Goal: Contribute content

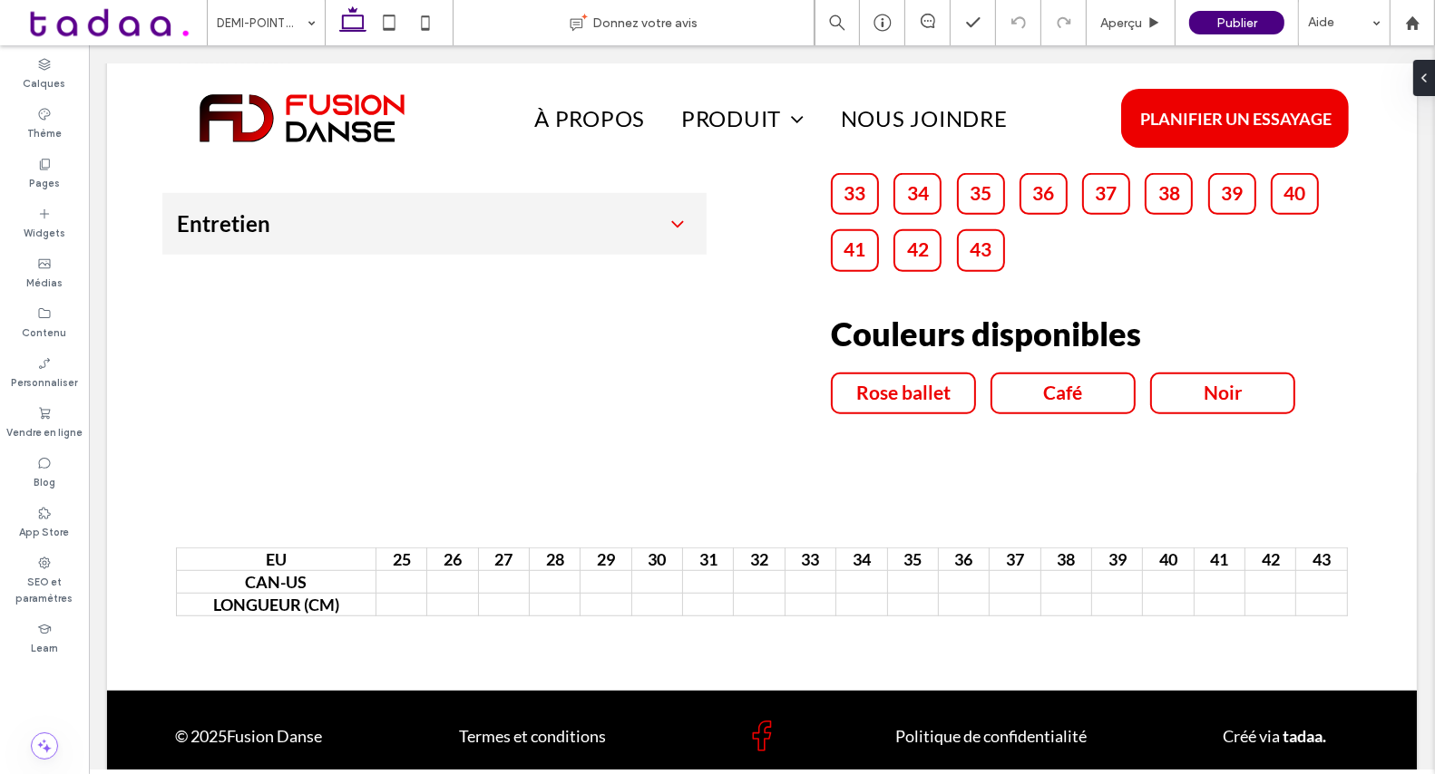
scroll to position [939, 0]
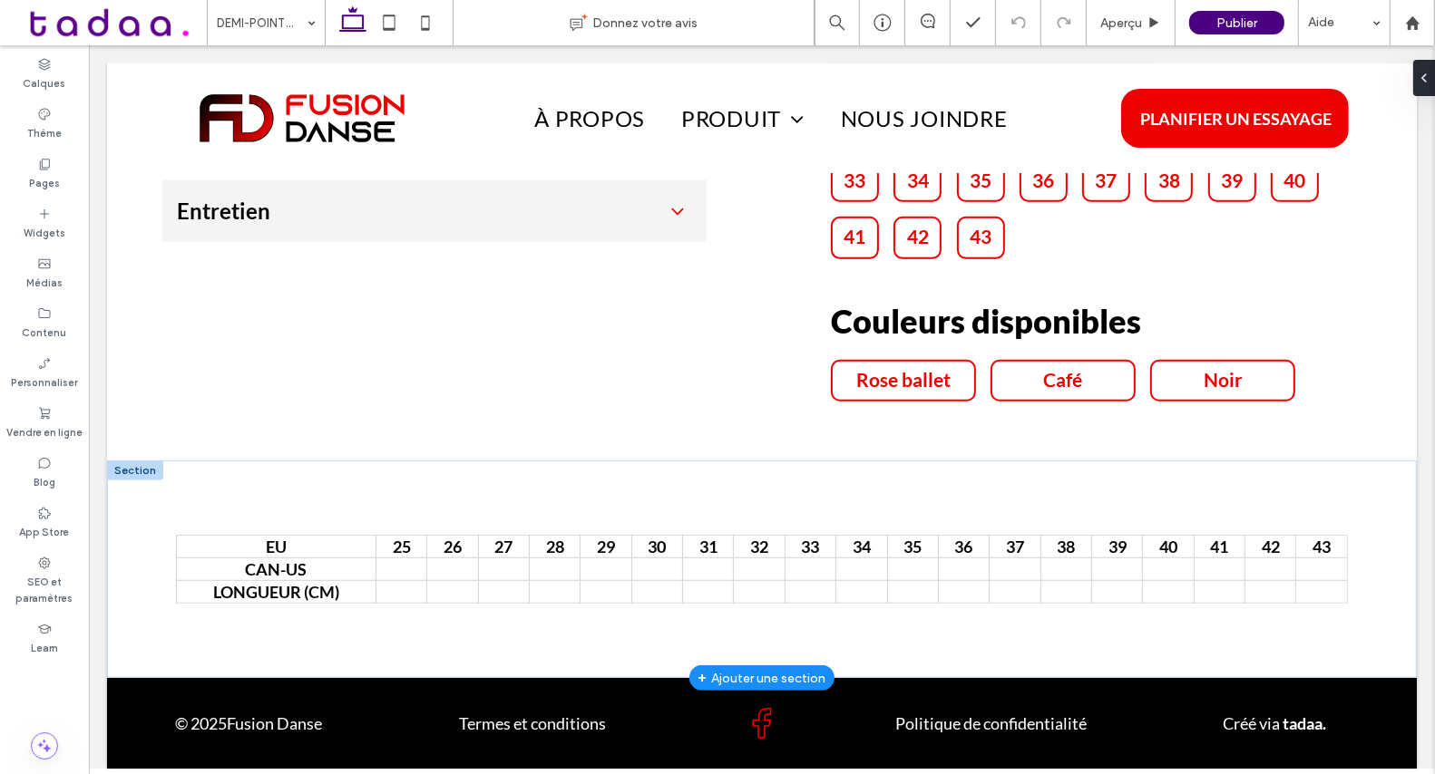
click at [137, 468] on div at bounding box center [134, 471] width 56 height 20
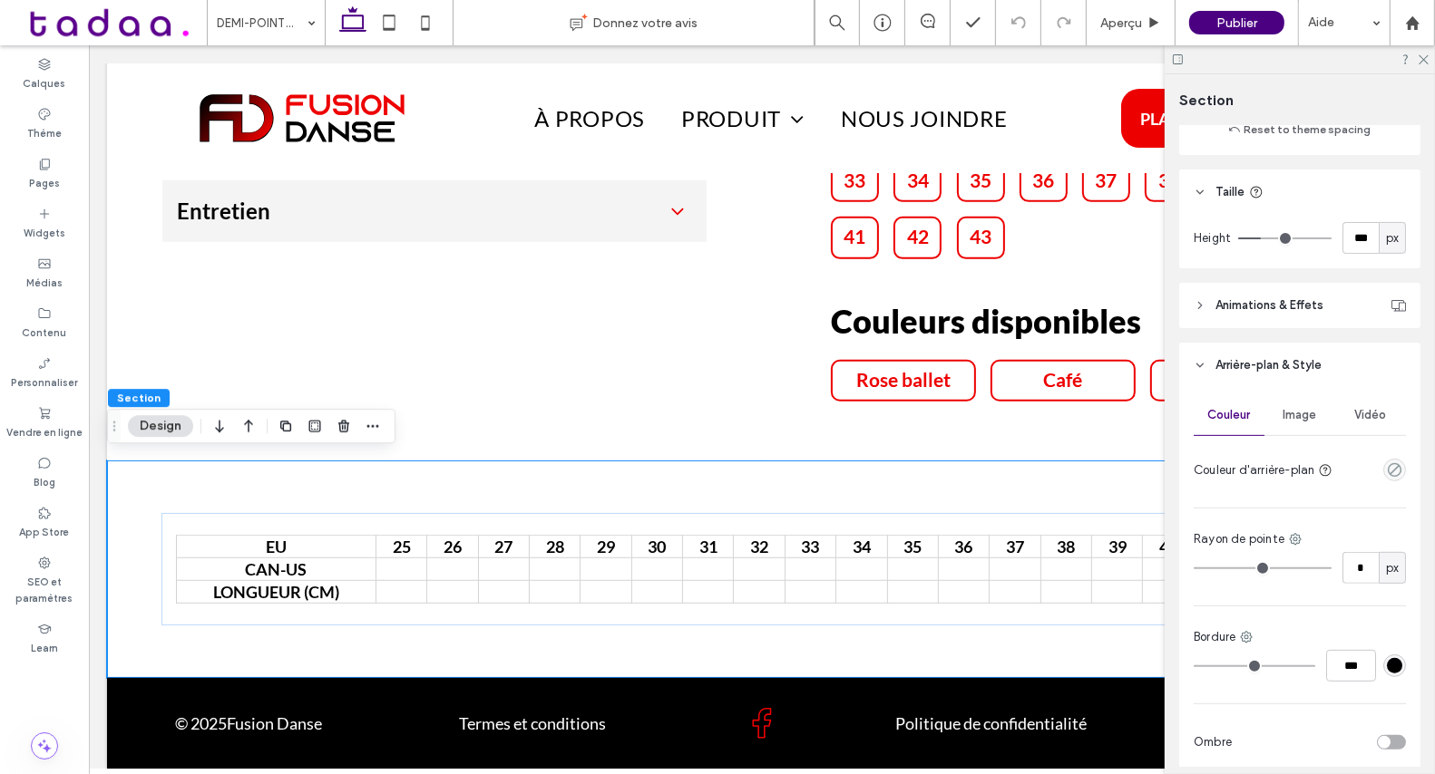
scroll to position [604, 0]
click at [1397, 457] on icon "empty color" at bounding box center [1393, 464] width 15 height 15
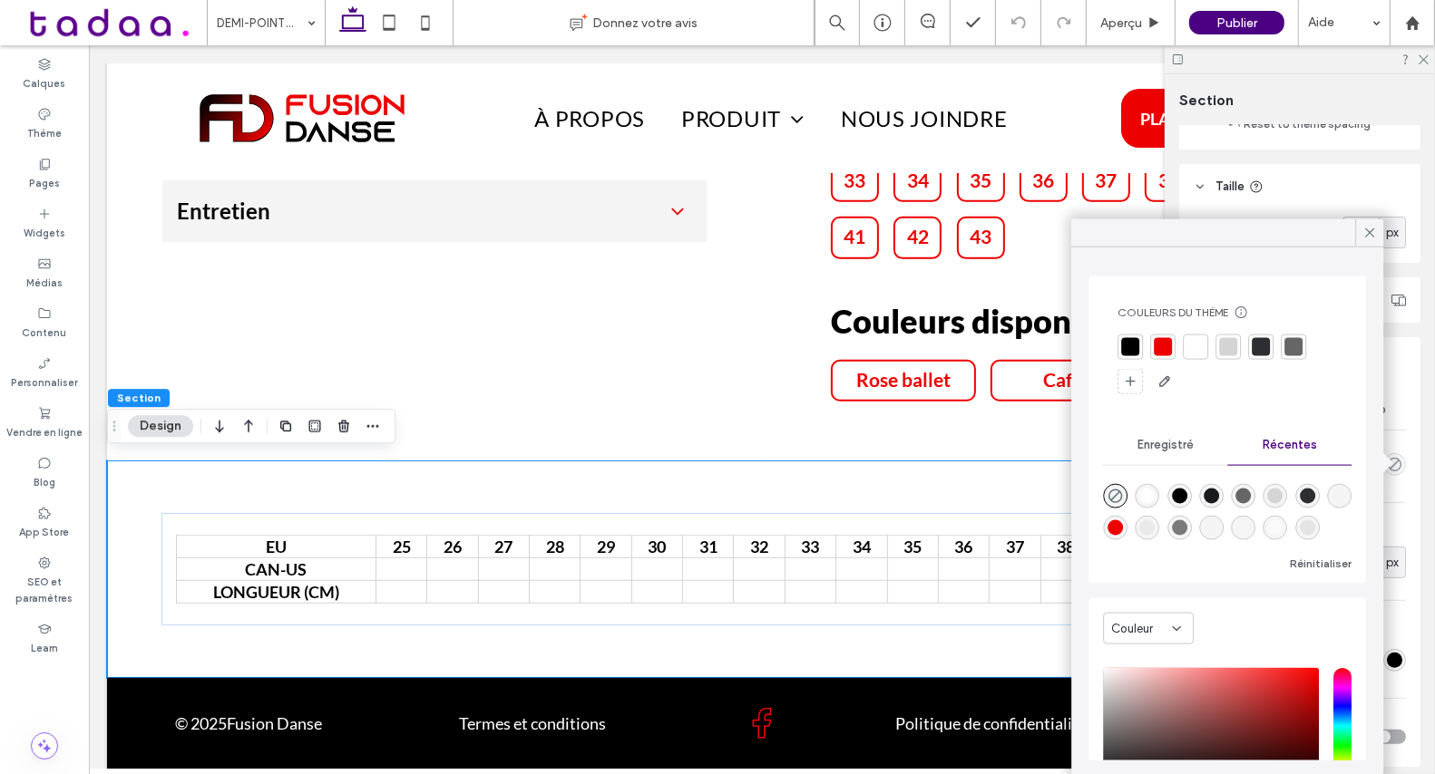
click at [1163, 338] on div at bounding box center [1162, 347] width 18 height 18
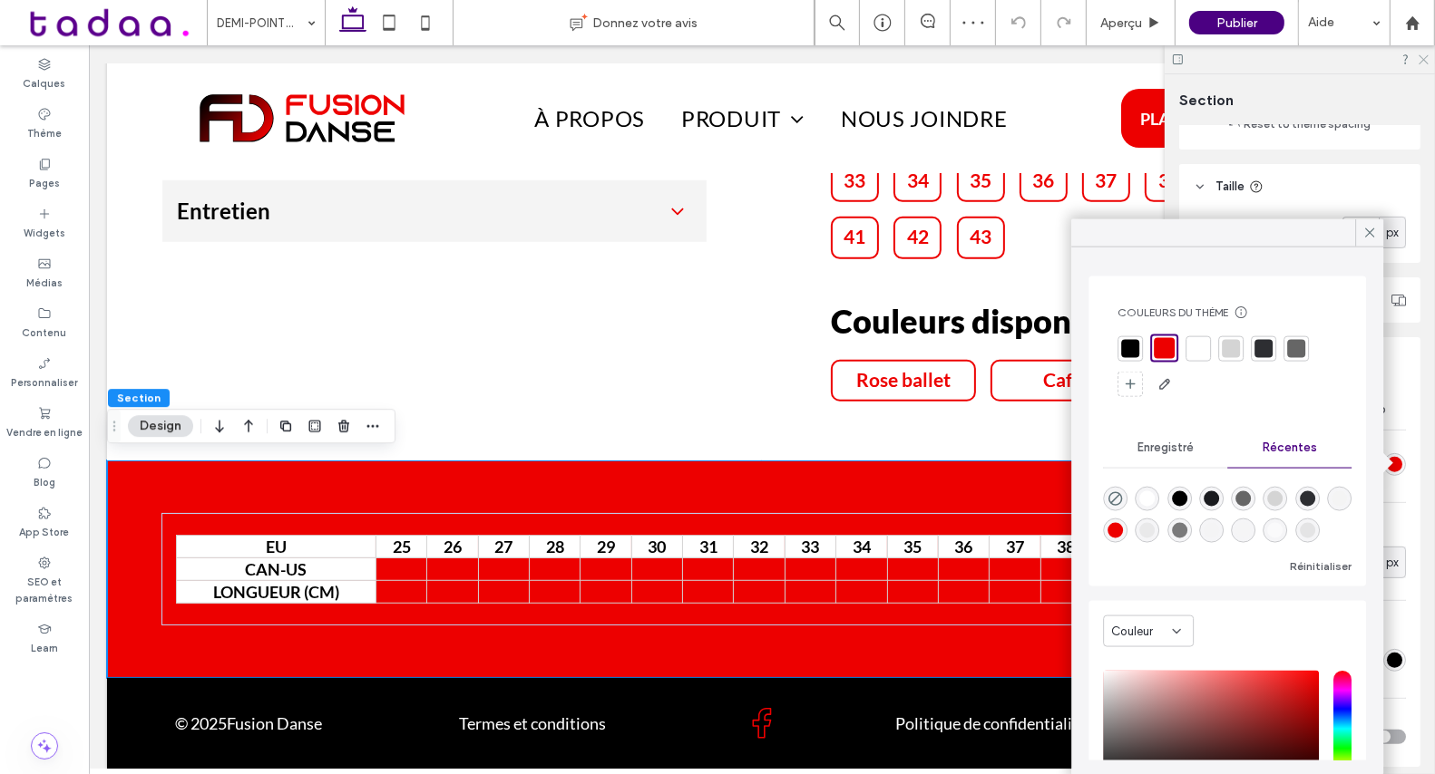
click at [1422, 58] on use at bounding box center [1423, 60] width 10 height 10
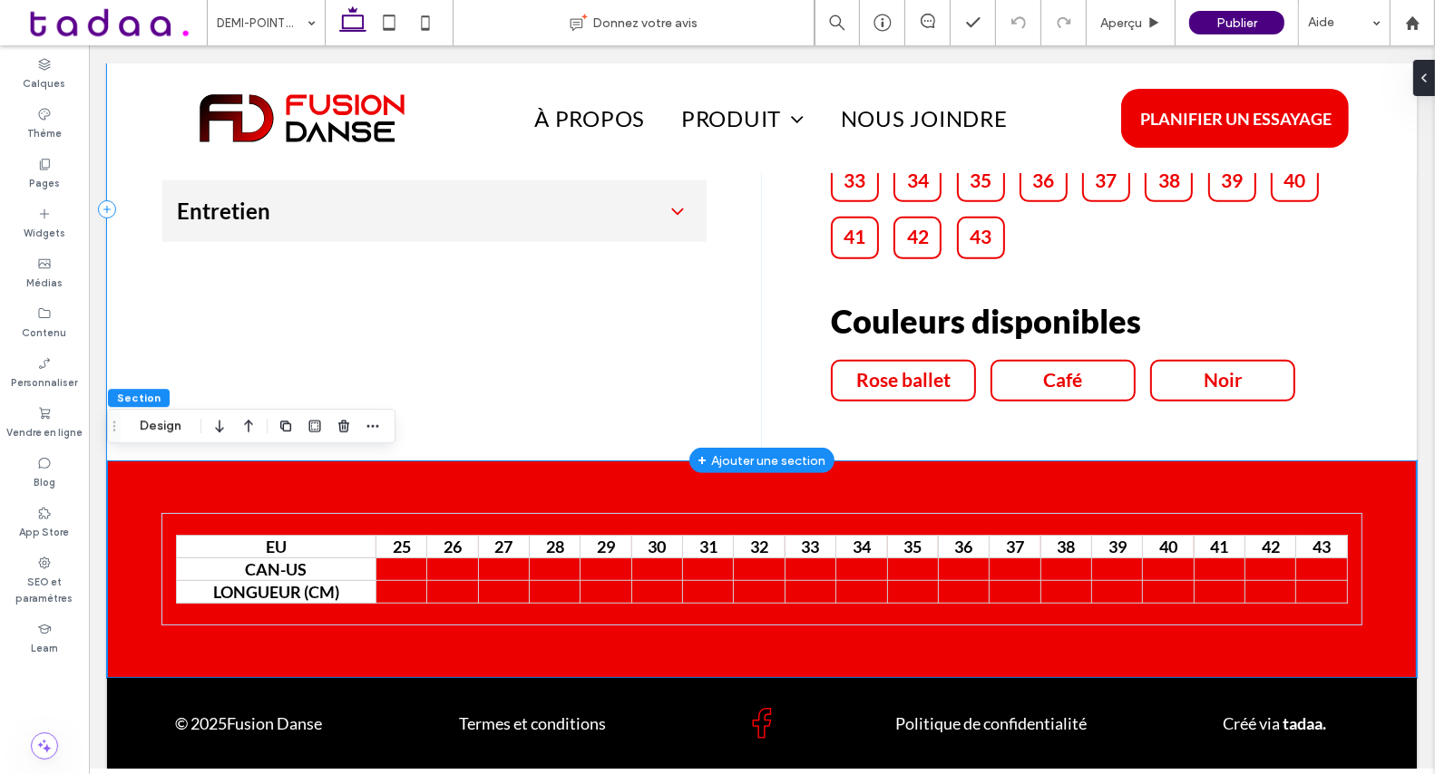
click at [662, 397] on div "Description Conçues pour accompagner chaque mouvement avec fluidité, ces demi-p…" at bounding box center [433, 209] width 655 height 502
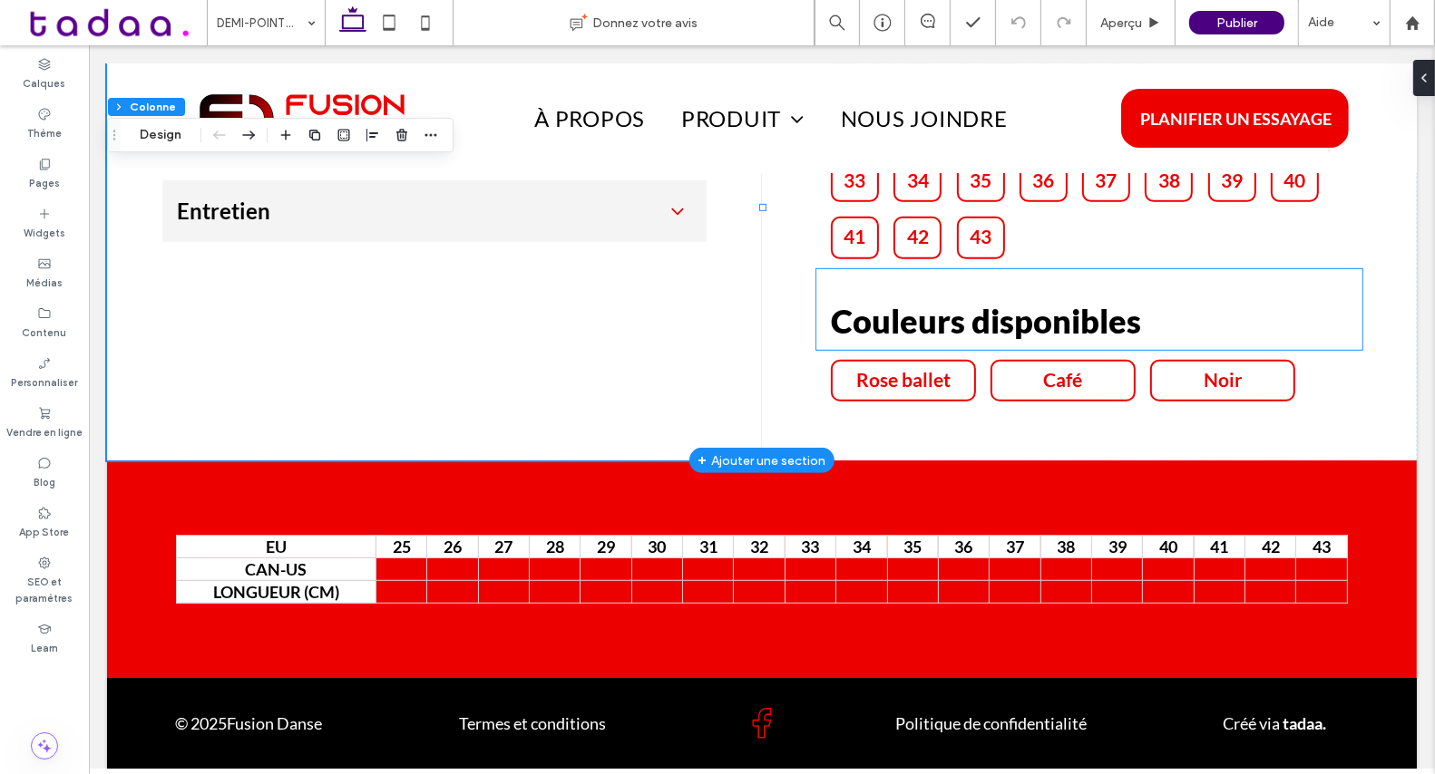
click at [838, 331] on strong "Couleurs disponibles" at bounding box center [985, 321] width 310 height 40
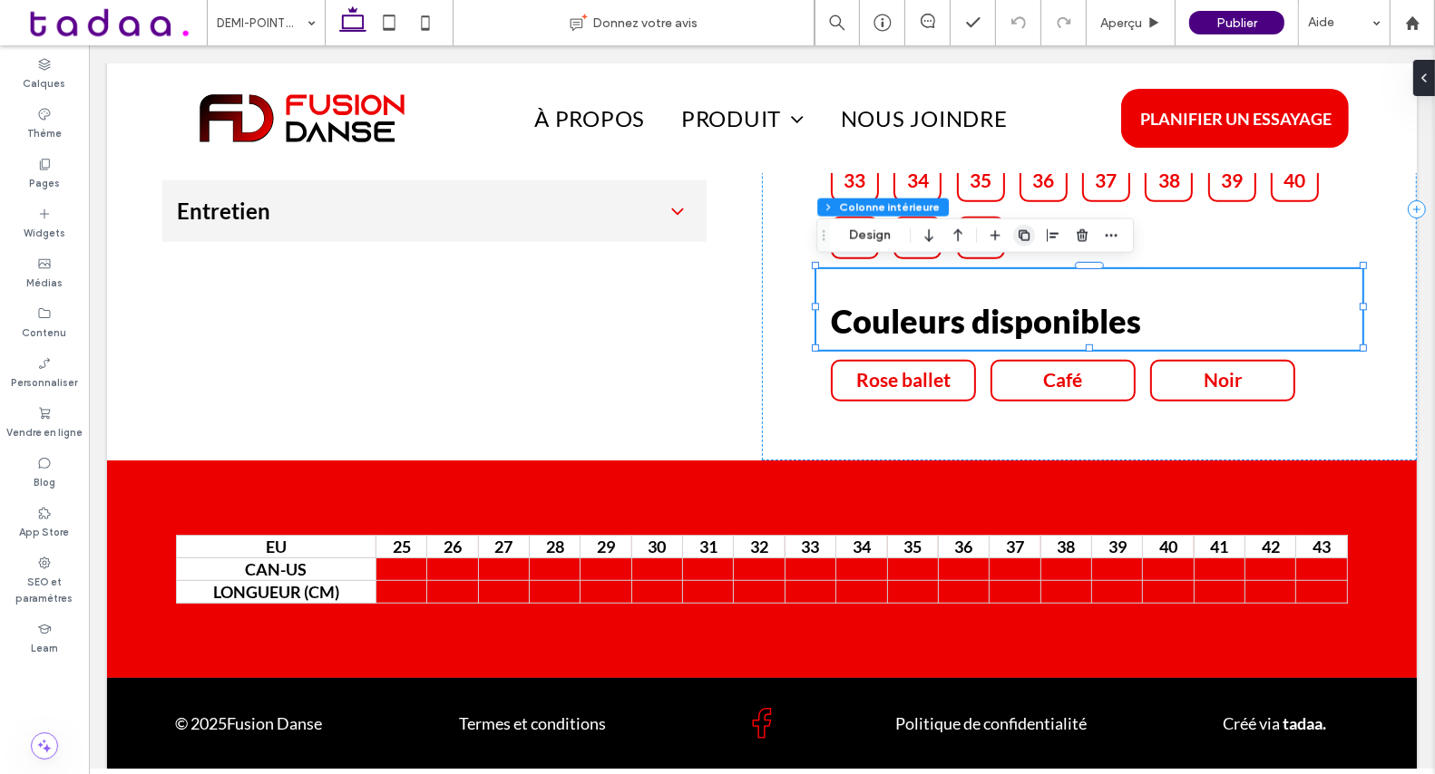
click at [1021, 229] on icon "button" at bounding box center [1024, 236] width 15 height 15
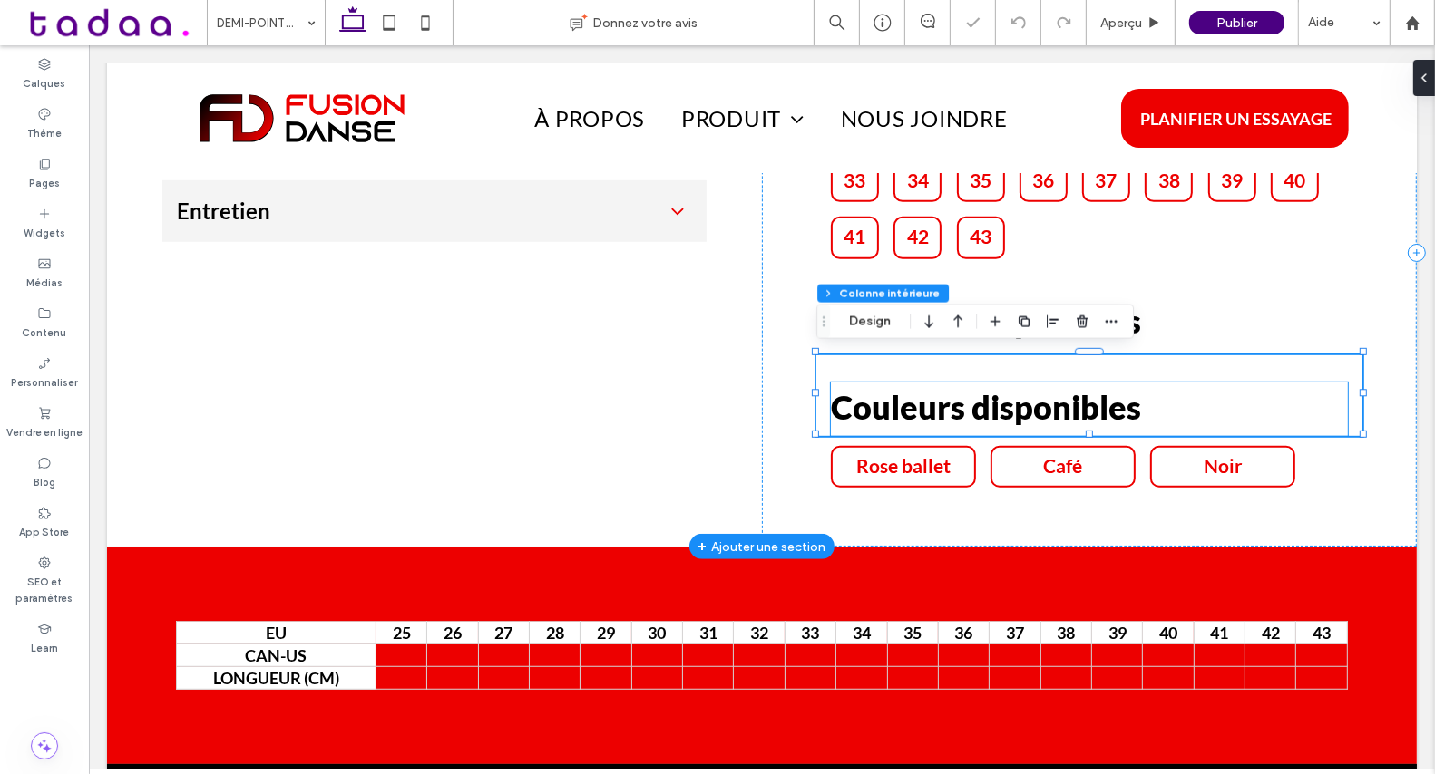
click at [903, 387] on strong "Couleurs disponibles" at bounding box center [985, 407] width 310 height 40
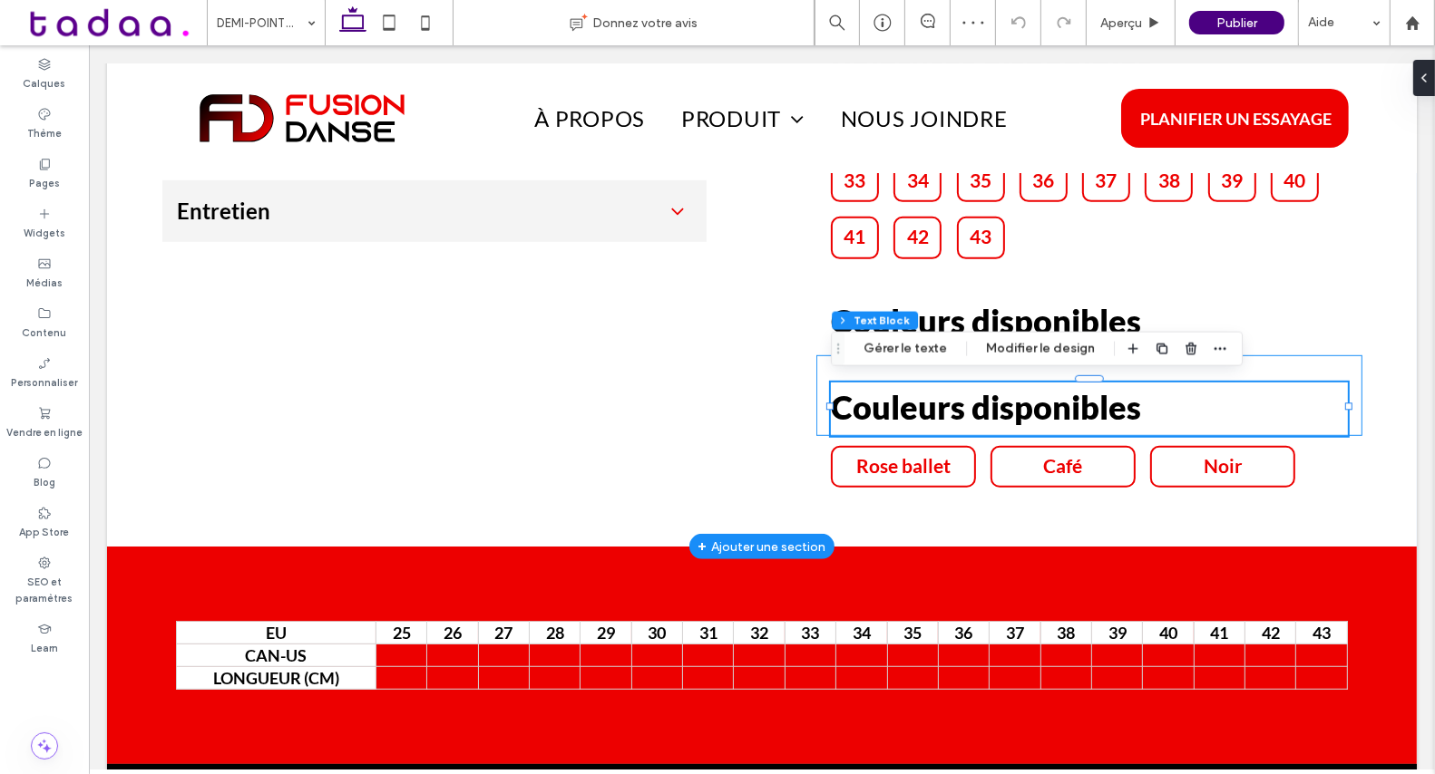
click at [884, 368] on div "Couleurs disponibles" at bounding box center [1088, 395] width 546 height 81
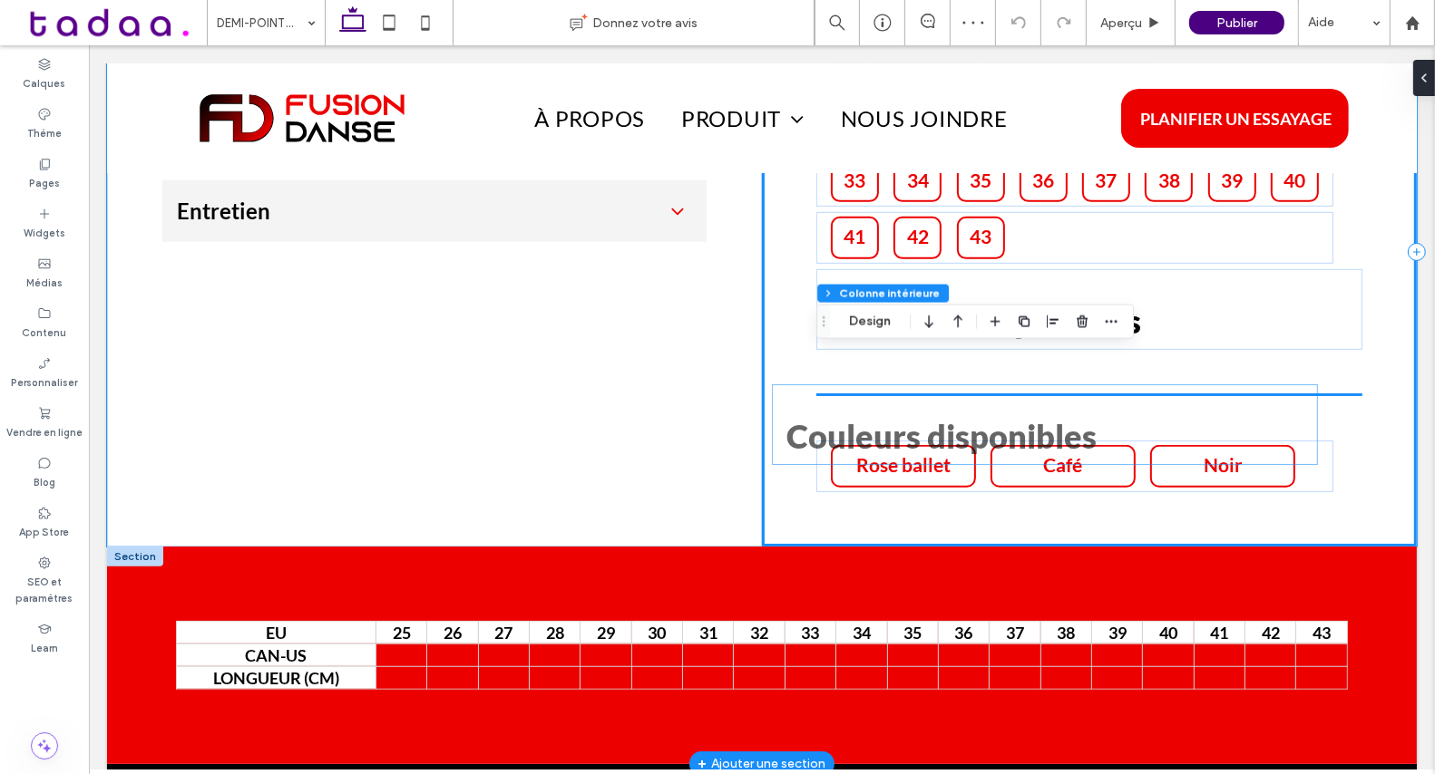
drag, startPoint x: 839, startPoint y: 368, endPoint x: 647, endPoint y: 485, distance: 224.3
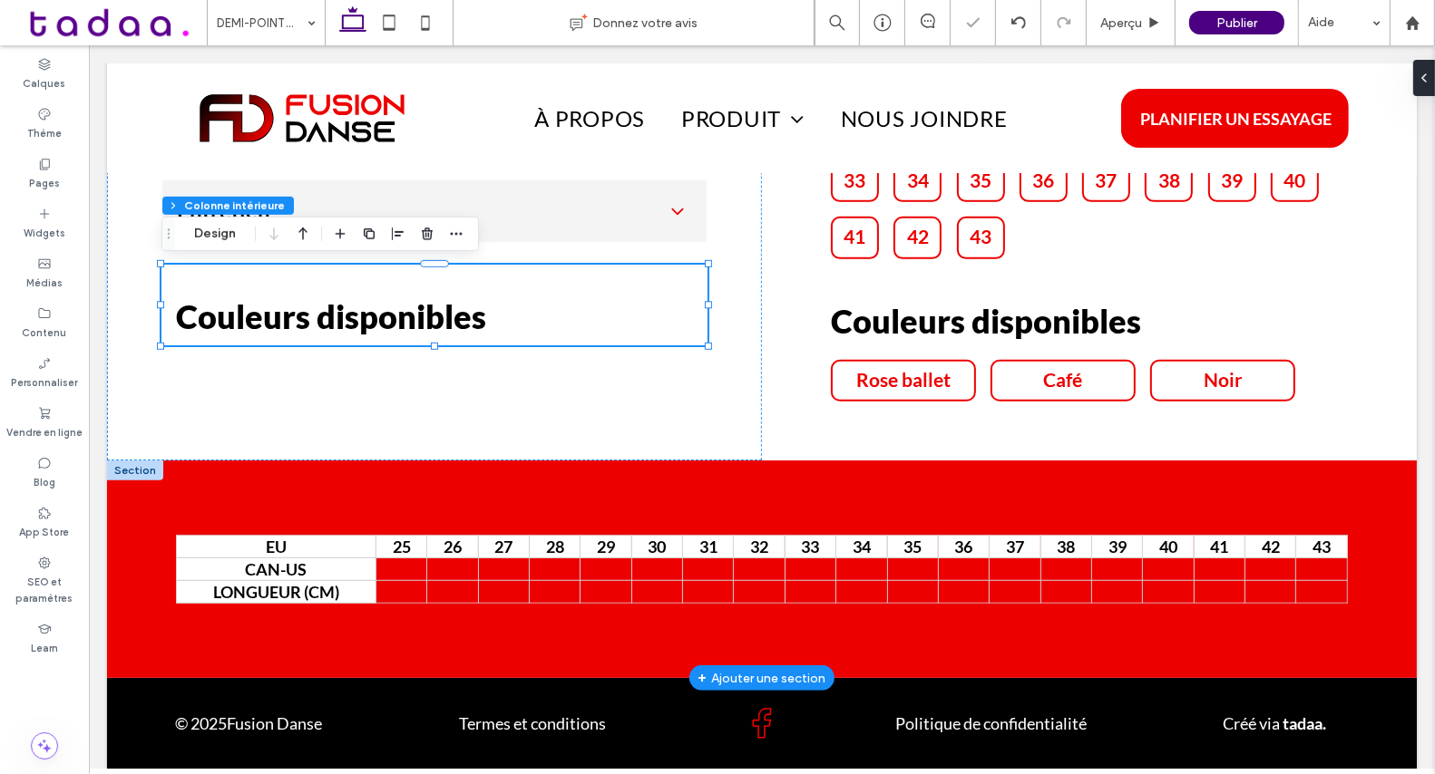
scroll to position [935, 0]
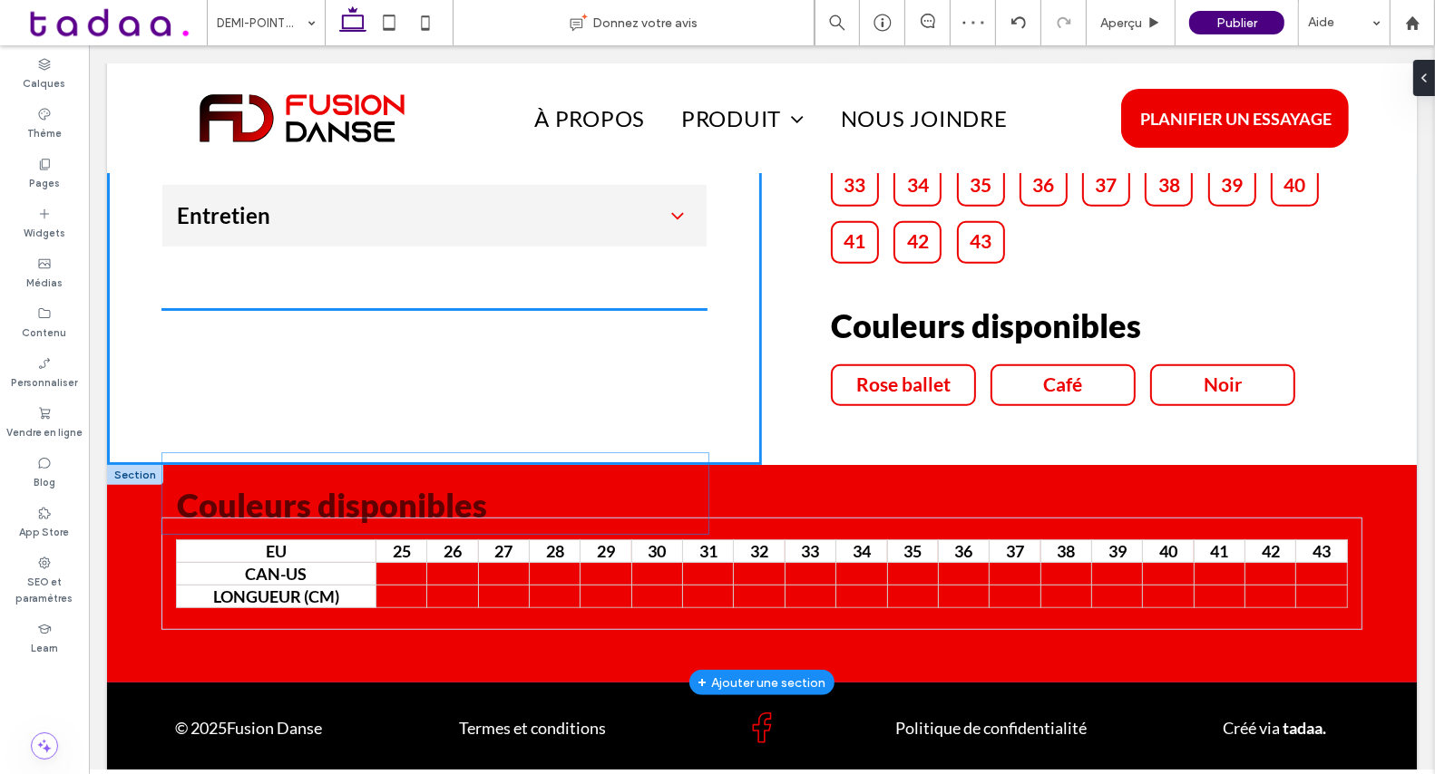
drag, startPoint x: 506, startPoint y: 284, endPoint x: 507, endPoint y: 473, distance: 189.5
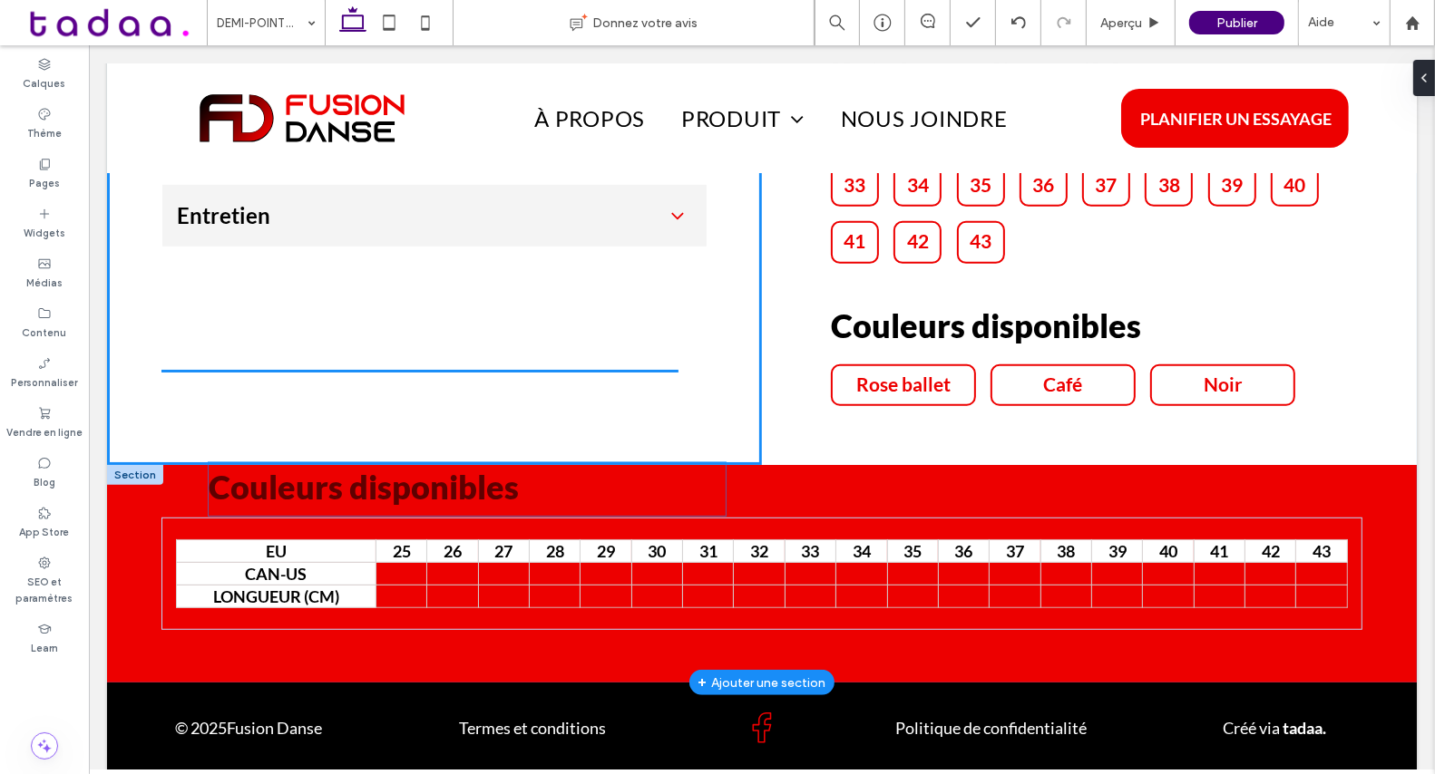
drag, startPoint x: 390, startPoint y: 306, endPoint x: 422, endPoint y: 478, distance: 174.3
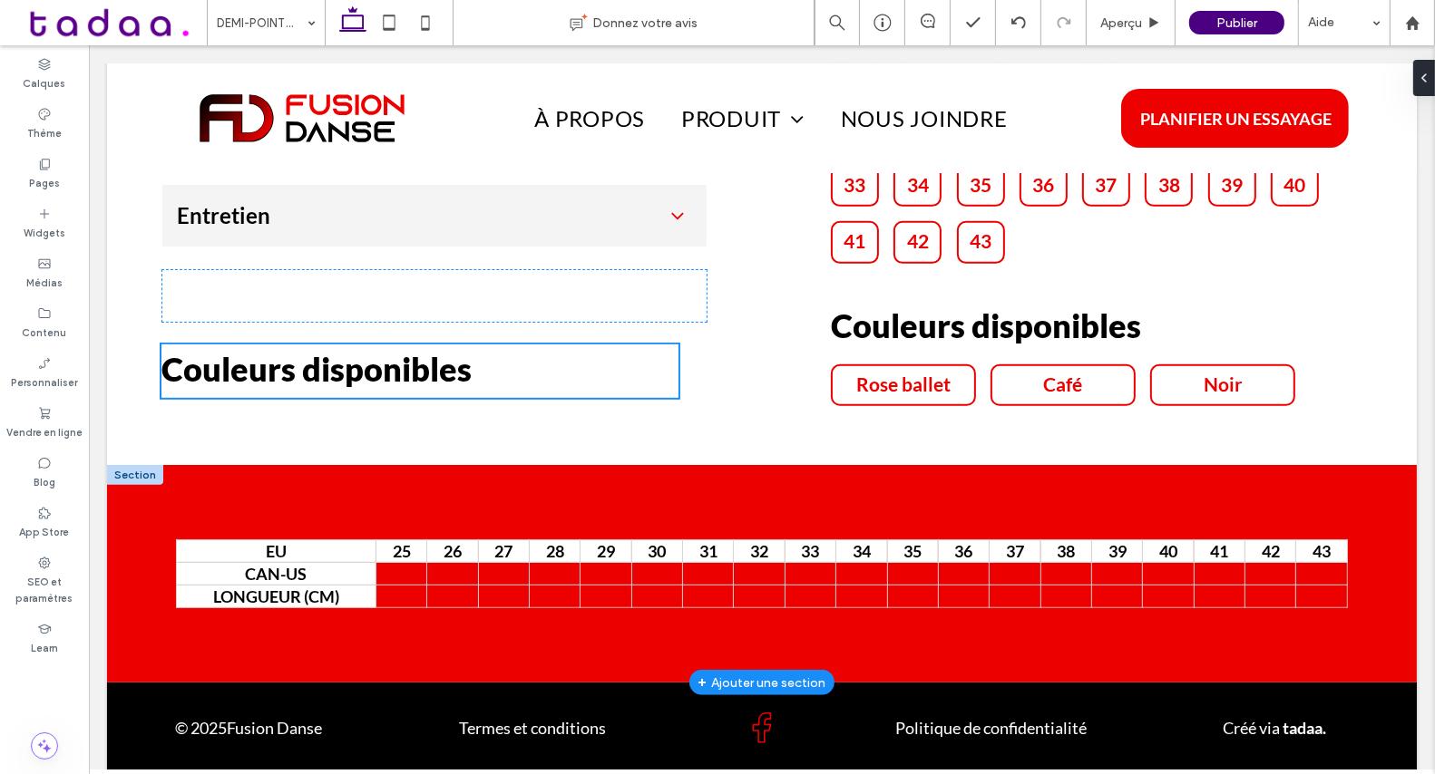
type input "**"
type input "****"
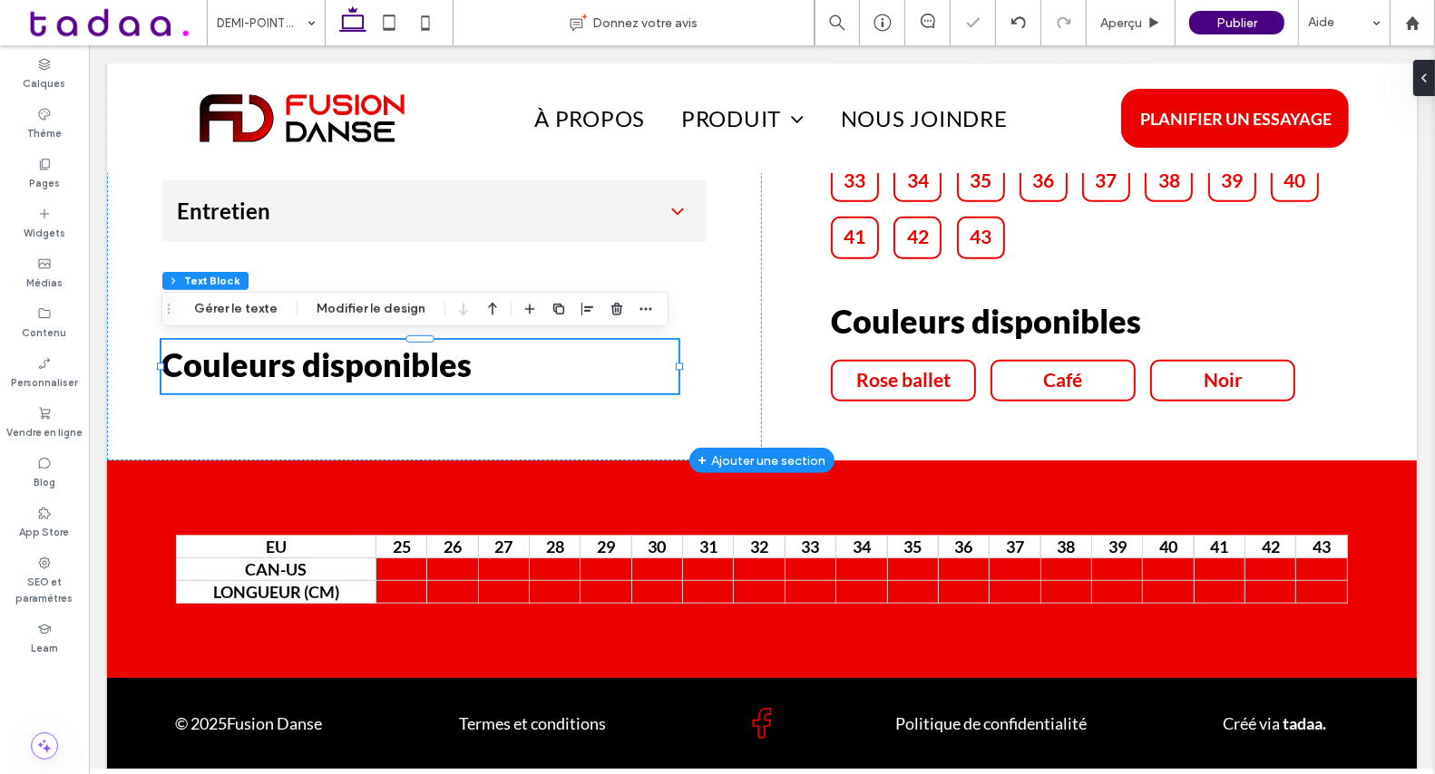
drag, startPoint x: 491, startPoint y: 362, endPoint x: 491, endPoint y: 420, distance: 58.0
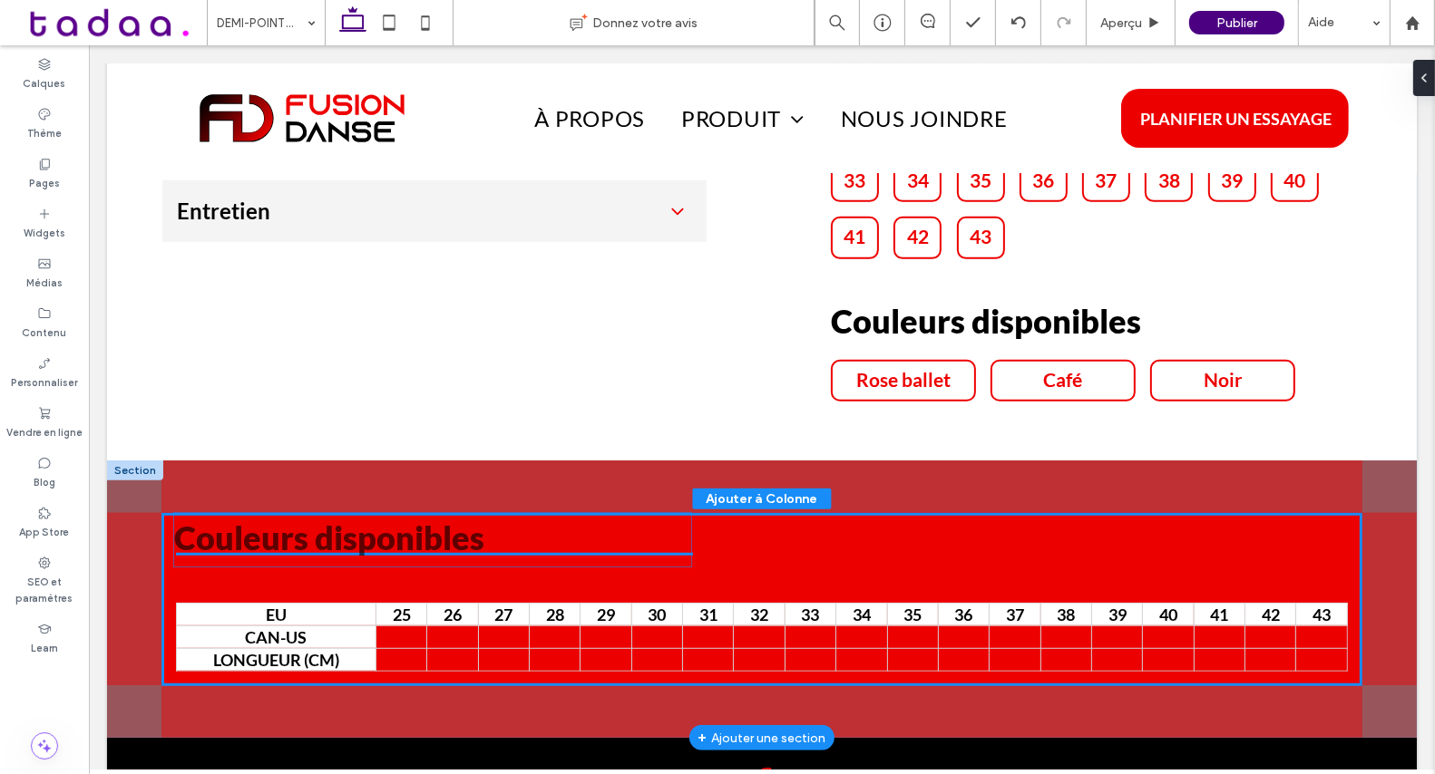
drag, startPoint x: 484, startPoint y: 374, endPoint x: 497, endPoint y: 547, distance: 173.7
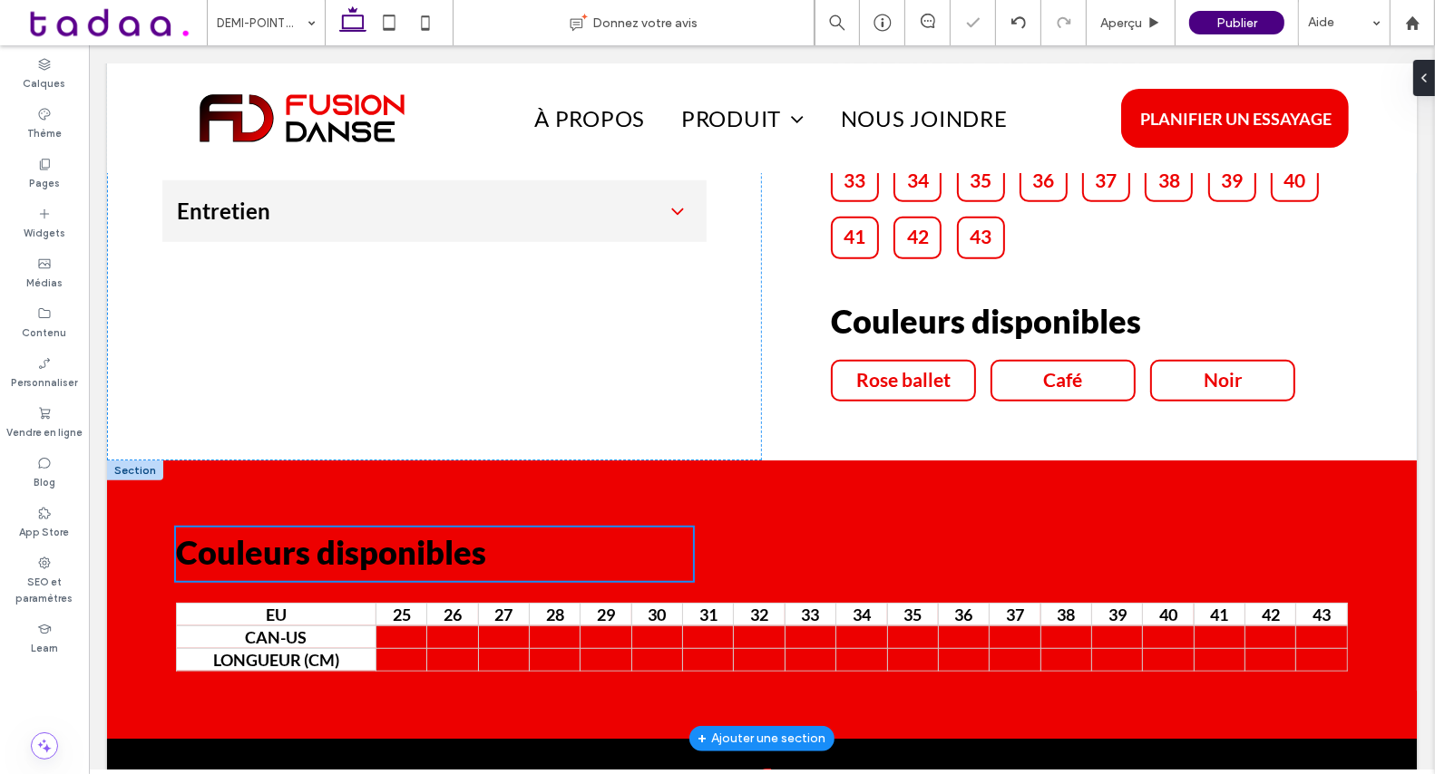
type input "**"
type input "****"
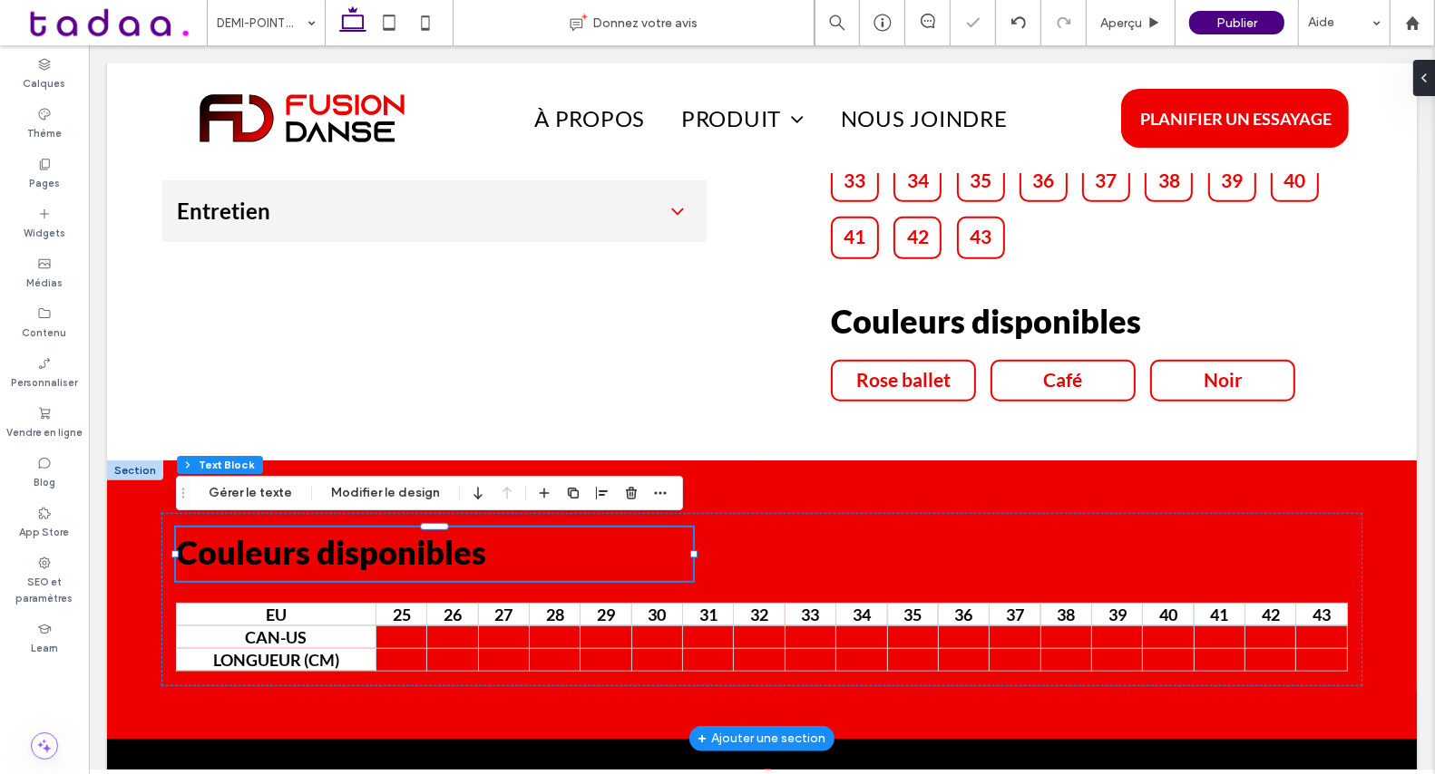
click at [497, 547] on h1 "Couleurs disponibles" at bounding box center [433, 555] width 517 height 54
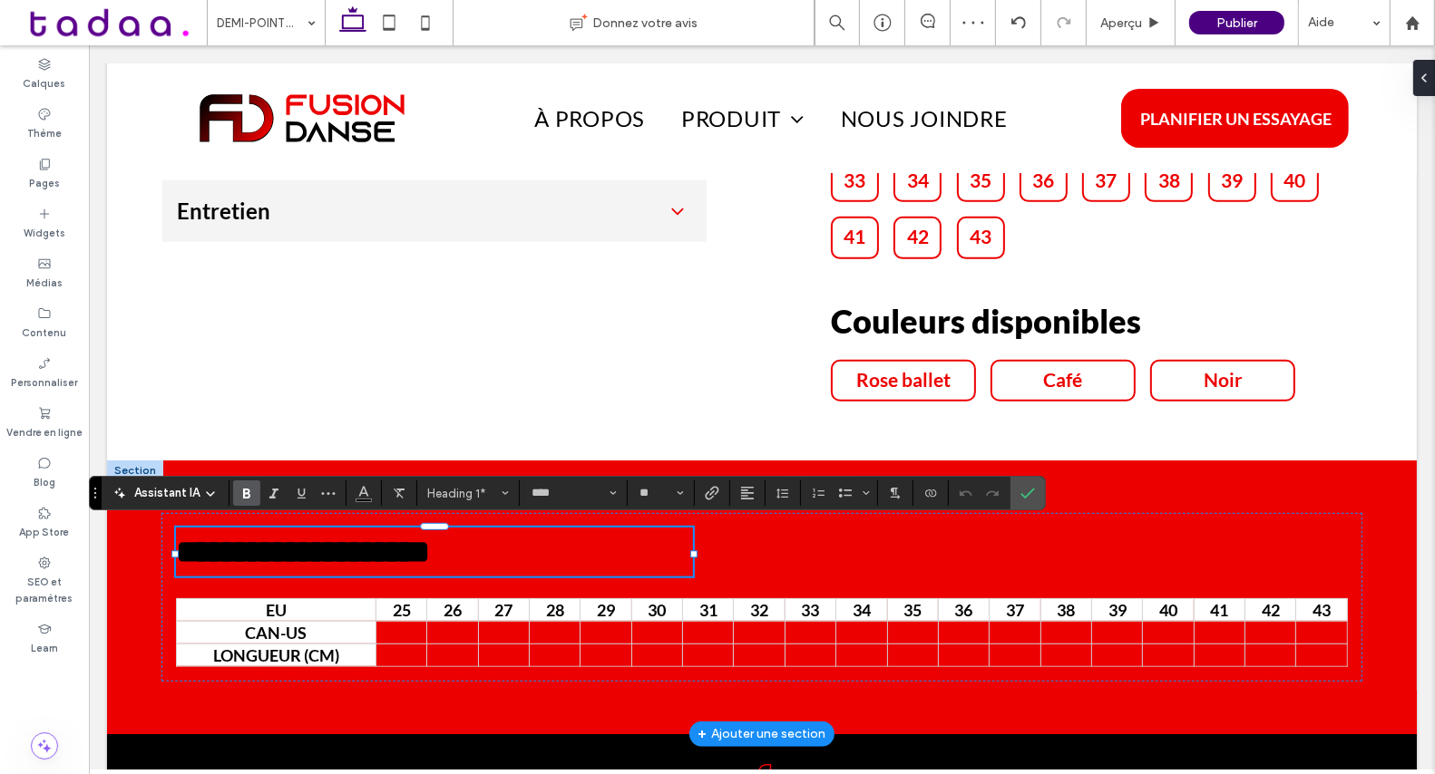
click at [382, 495] on section at bounding box center [399, 493] width 35 height 25
click at [364, 488] on icon "Couleur" at bounding box center [363, 491] width 15 height 15
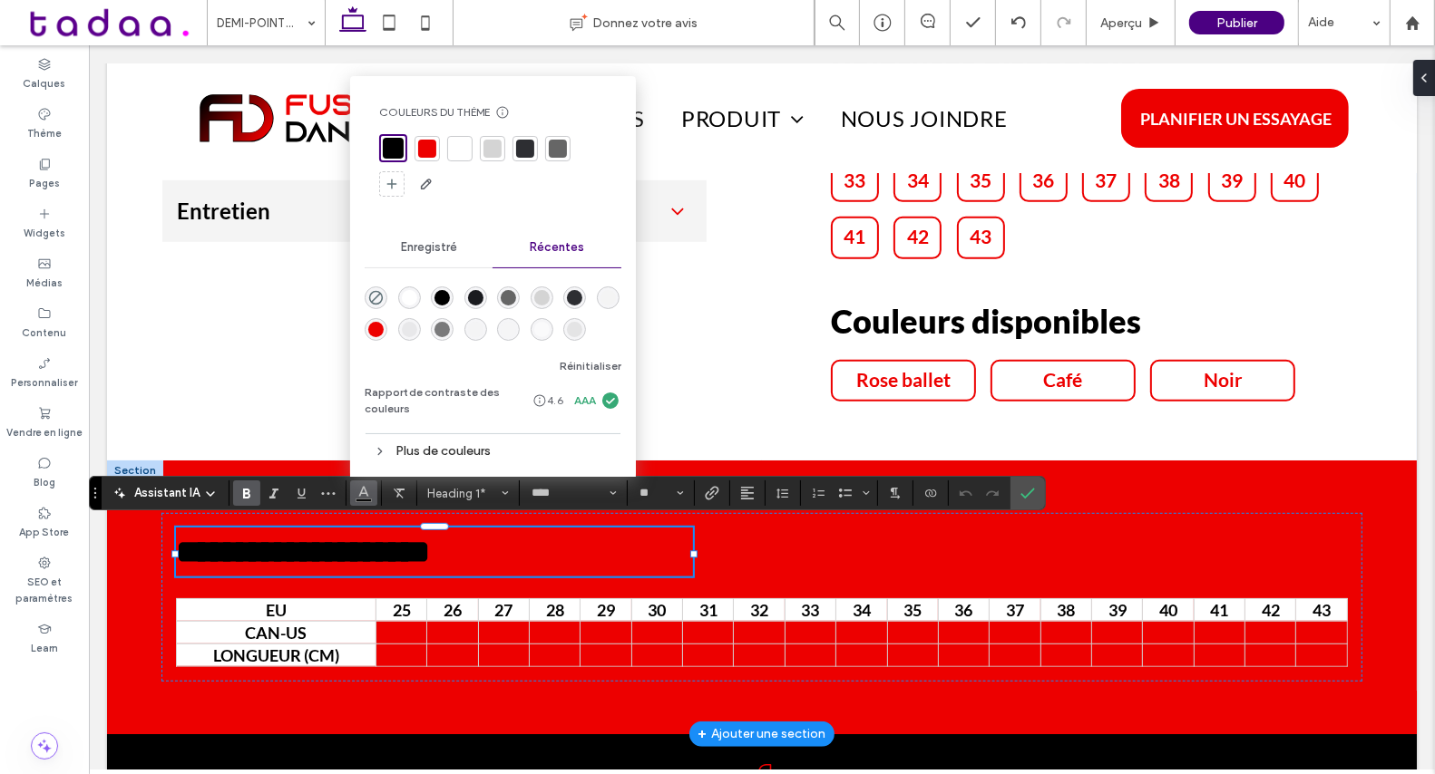
click at [444, 146] on div at bounding box center [493, 166] width 228 height 64
click at [451, 148] on div at bounding box center [460, 149] width 18 height 18
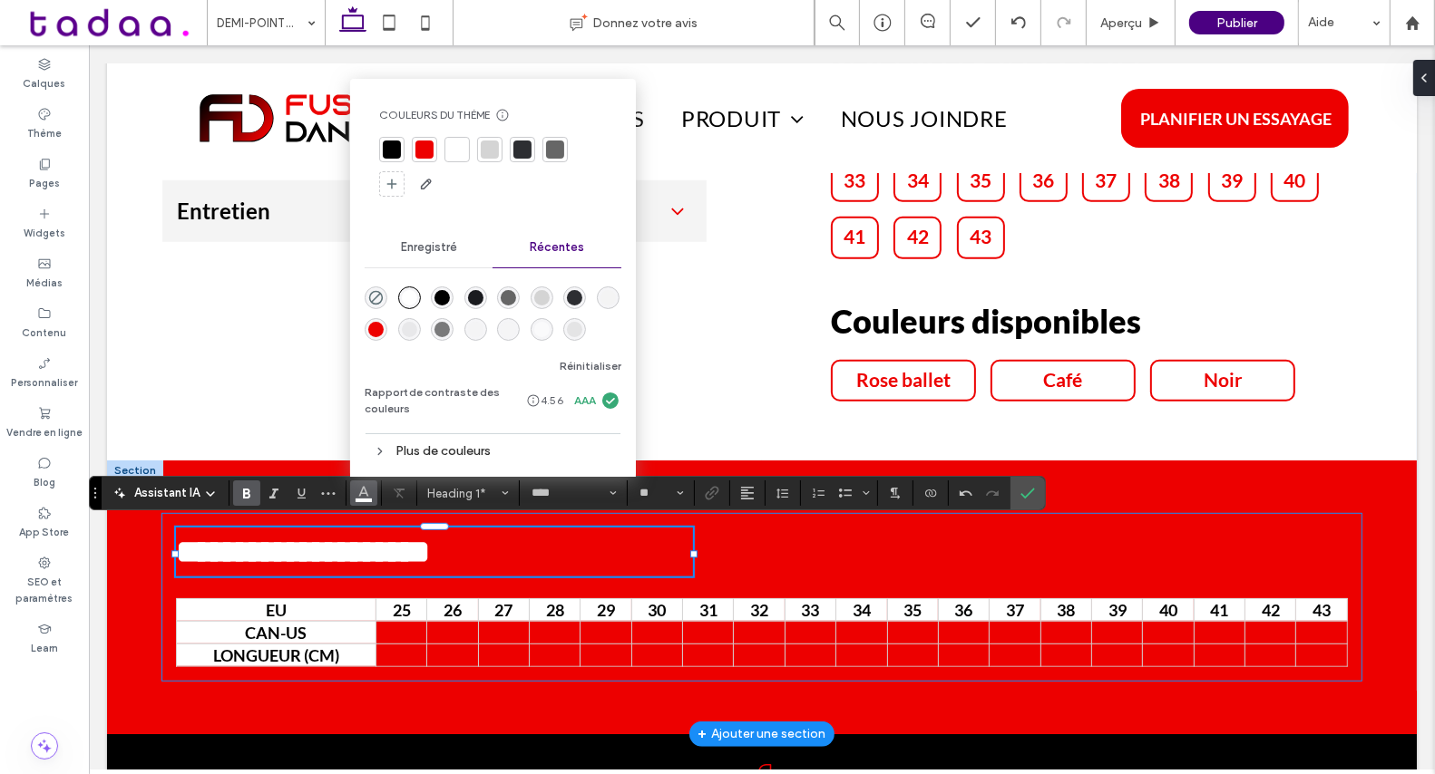
click at [405, 528] on h1 "**********" at bounding box center [433, 552] width 517 height 49
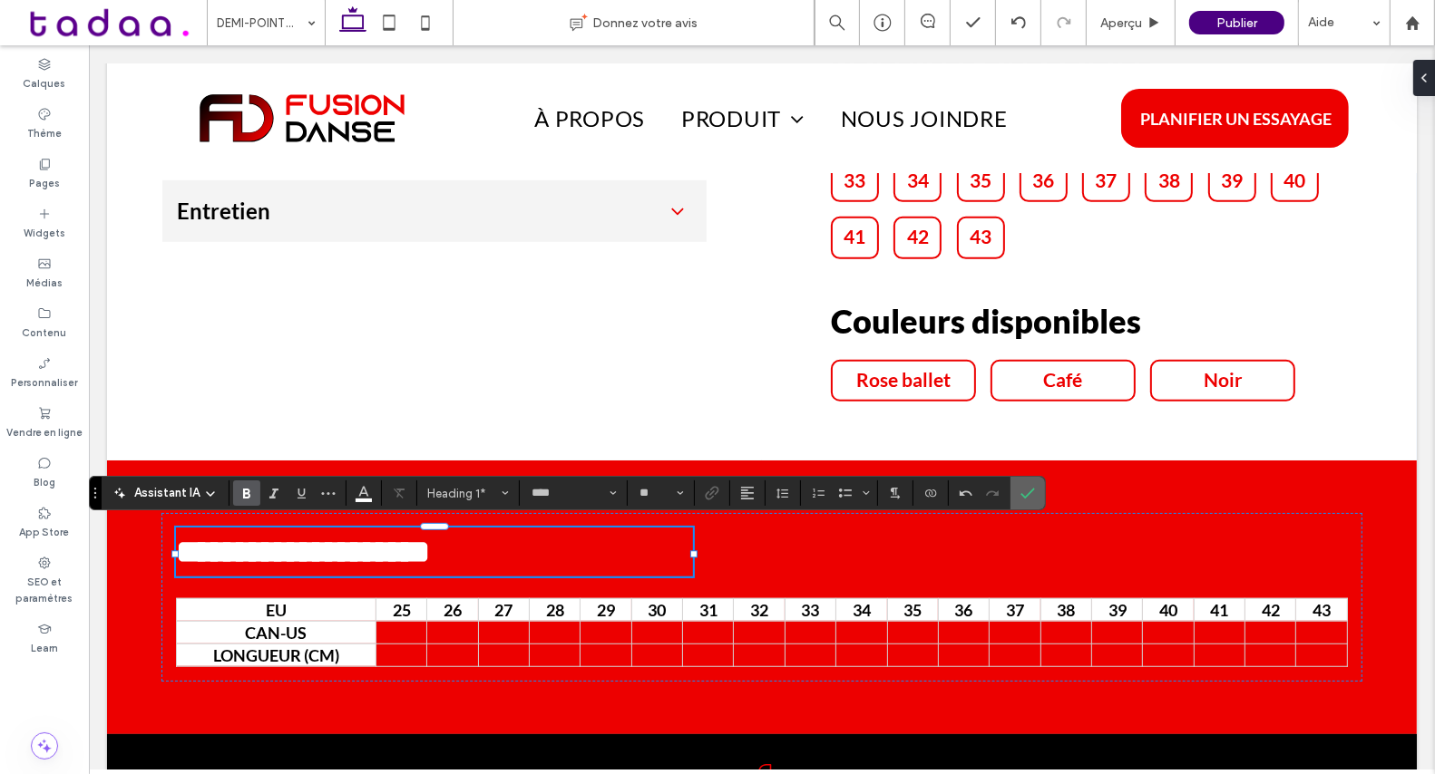
click at [1033, 500] on label "Confirmer" at bounding box center [1027, 493] width 27 height 33
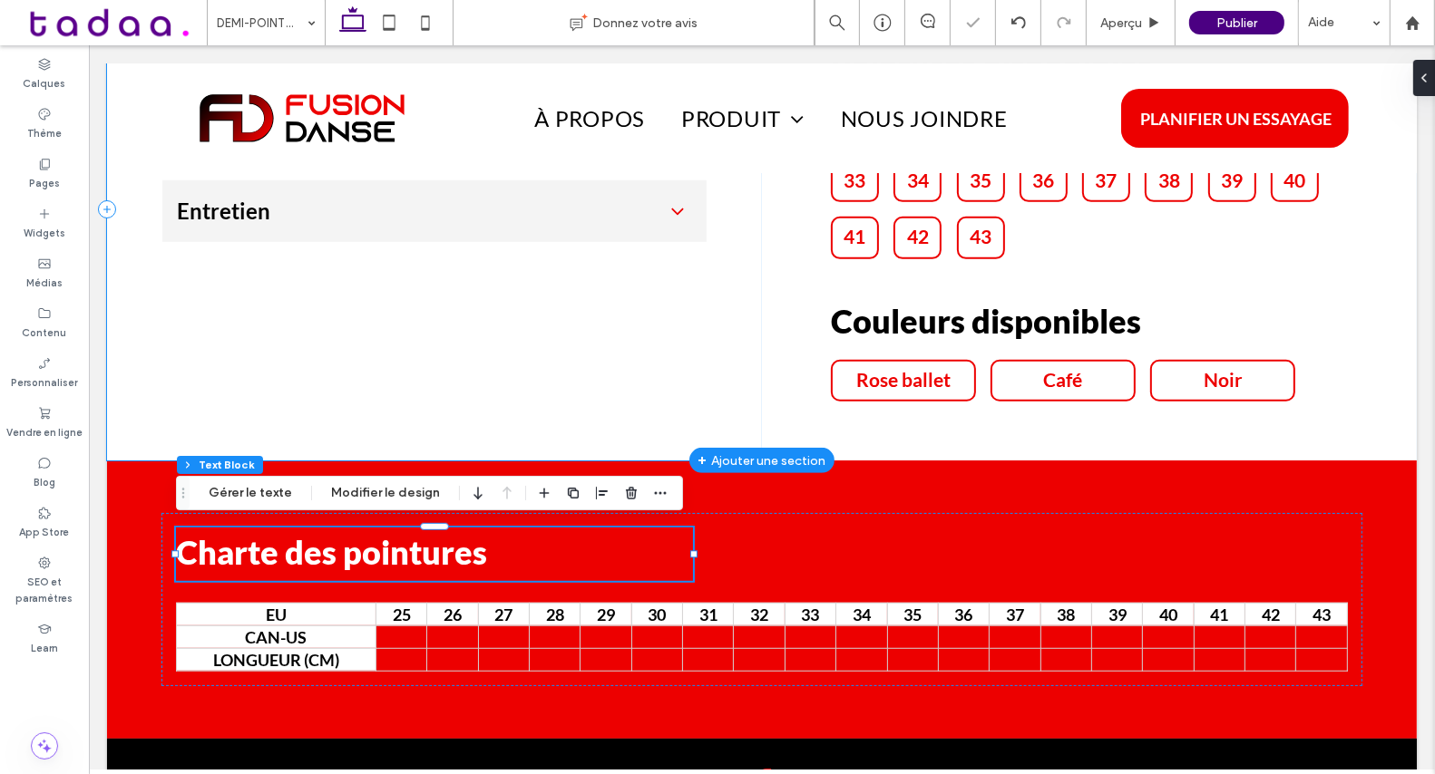
click at [638, 361] on div "Description Conçues pour accompagner chaque mouvement avec fluidité, ces demi-p…" at bounding box center [433, 209] width 655 height 502
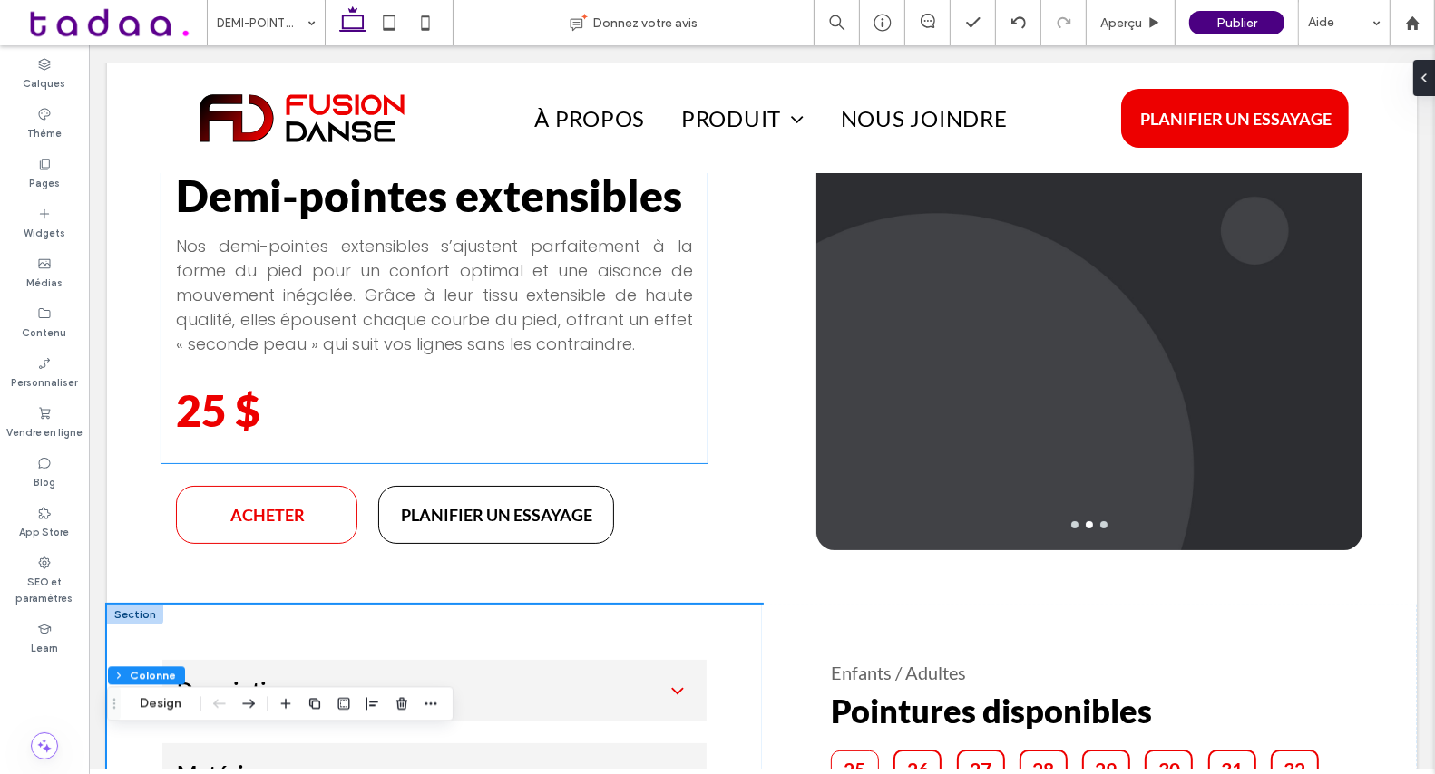
scroll to position [997, 0]
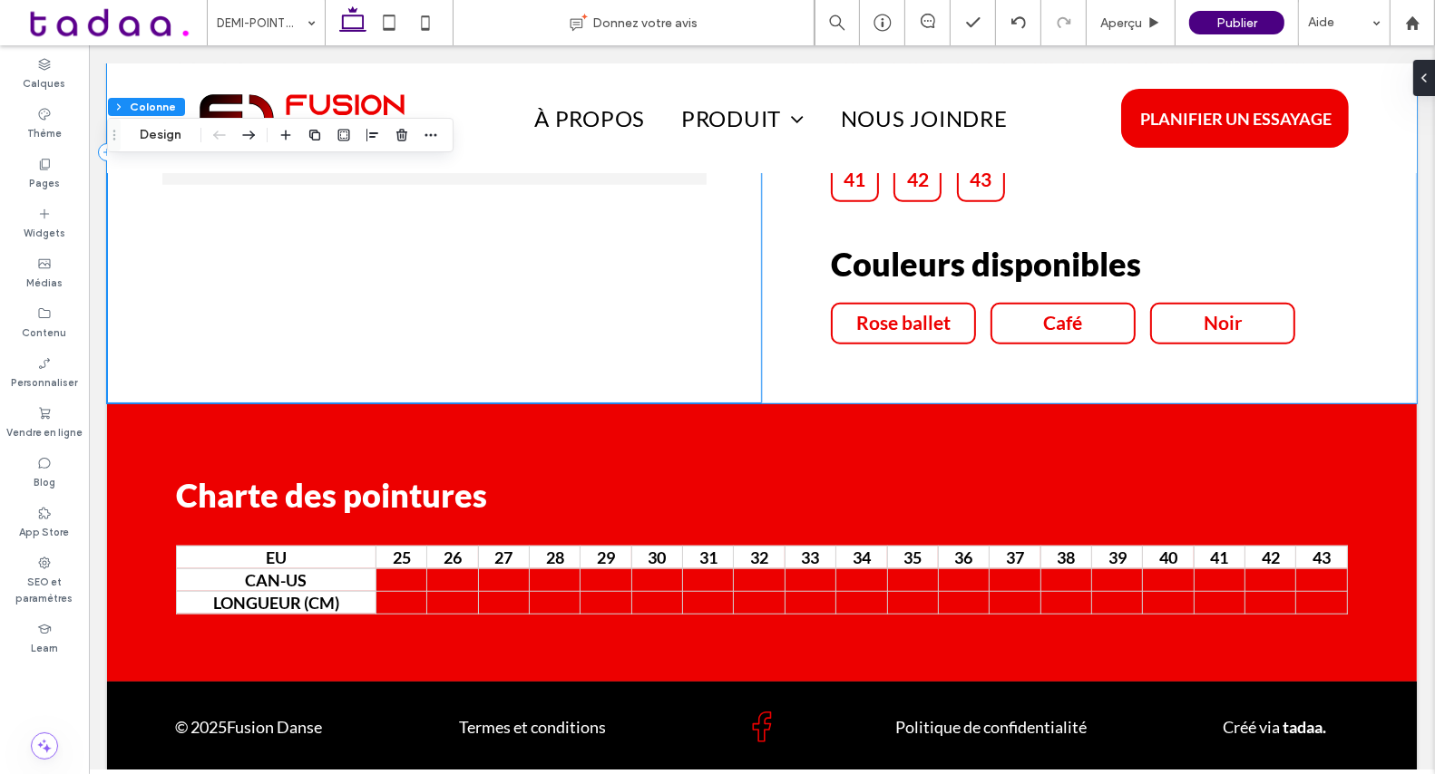
click at [153, 397] on div at bounding box center [760, 399] width 1309 height 9
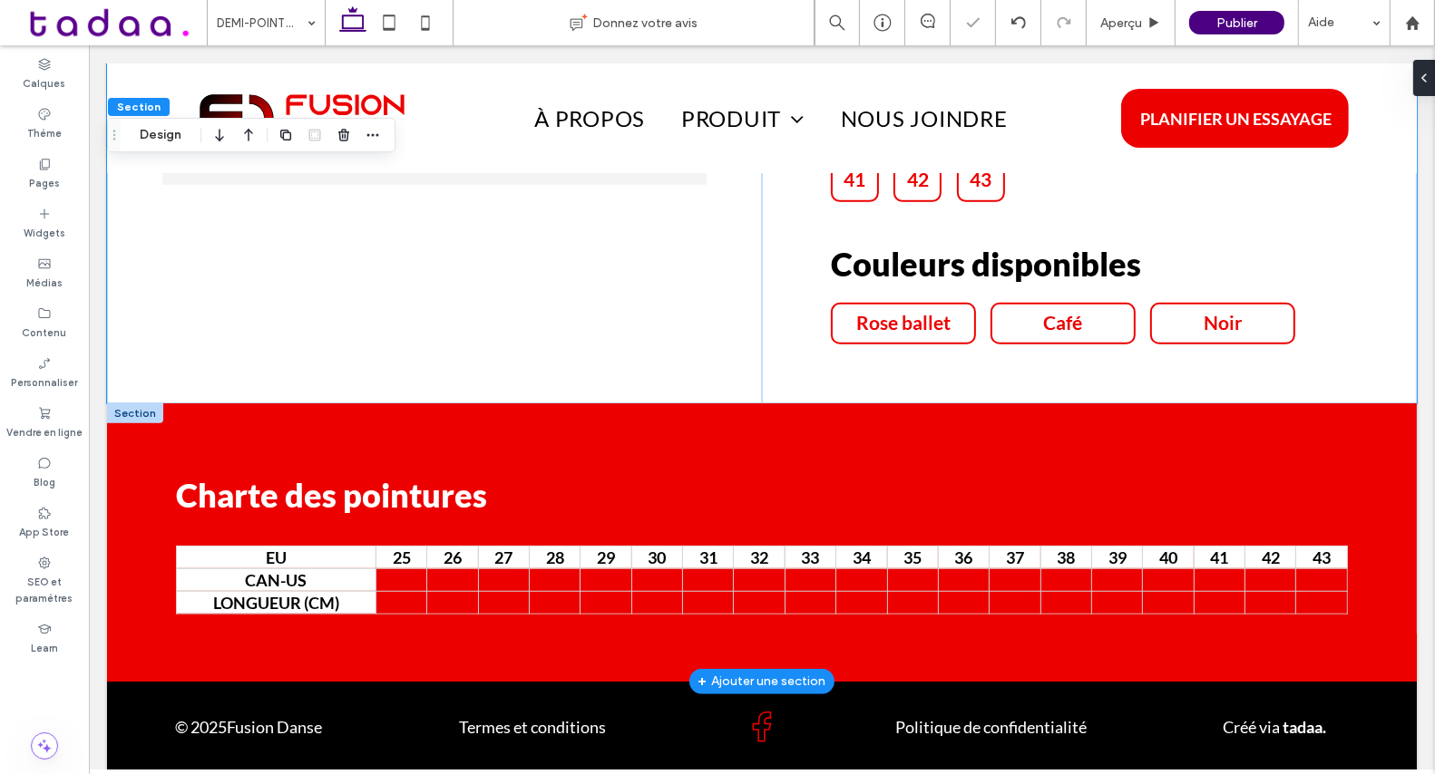
click at [151, 409] on div at bounding box center [134, 414] width 56 height 20
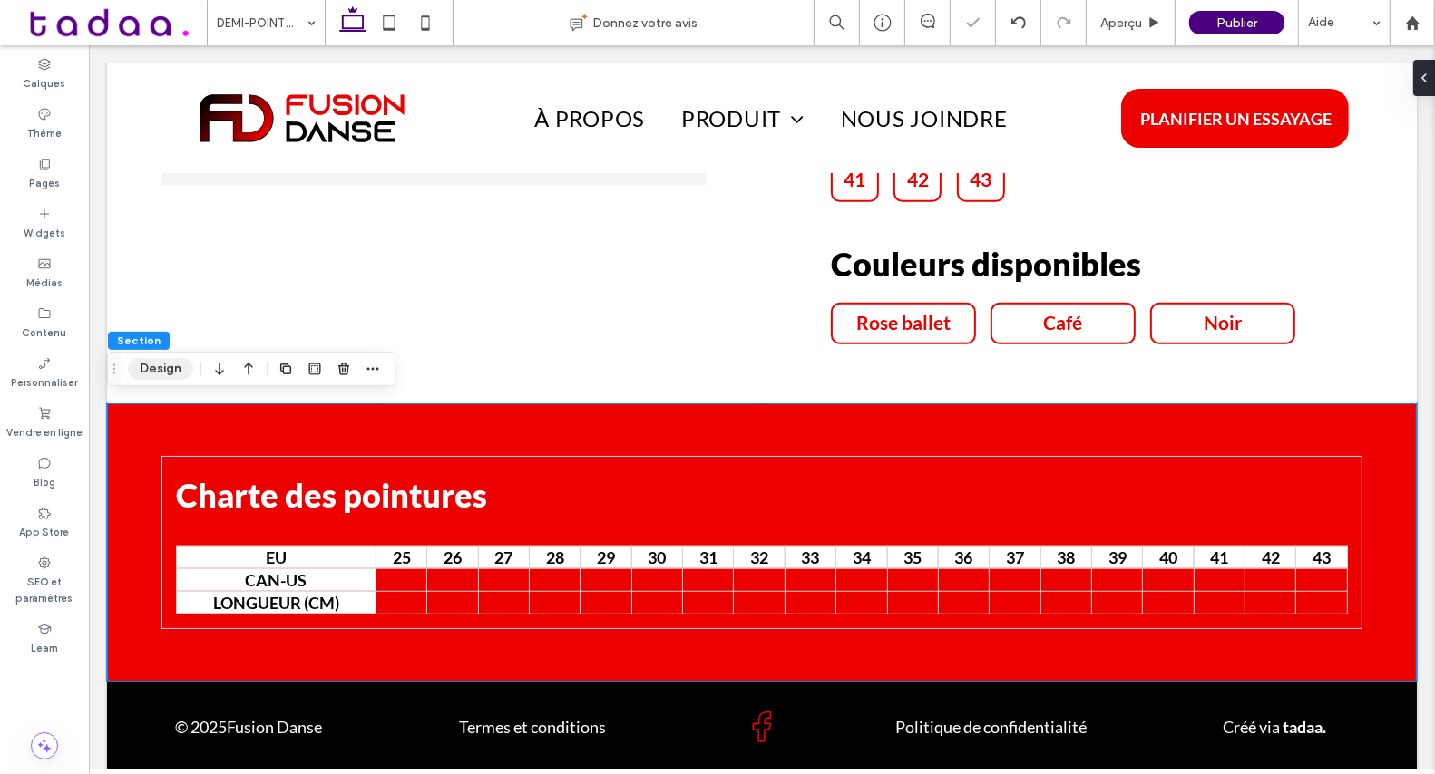
click at [160, 376] on button "Design" at bounding box center [160, 369] width 65 height 22
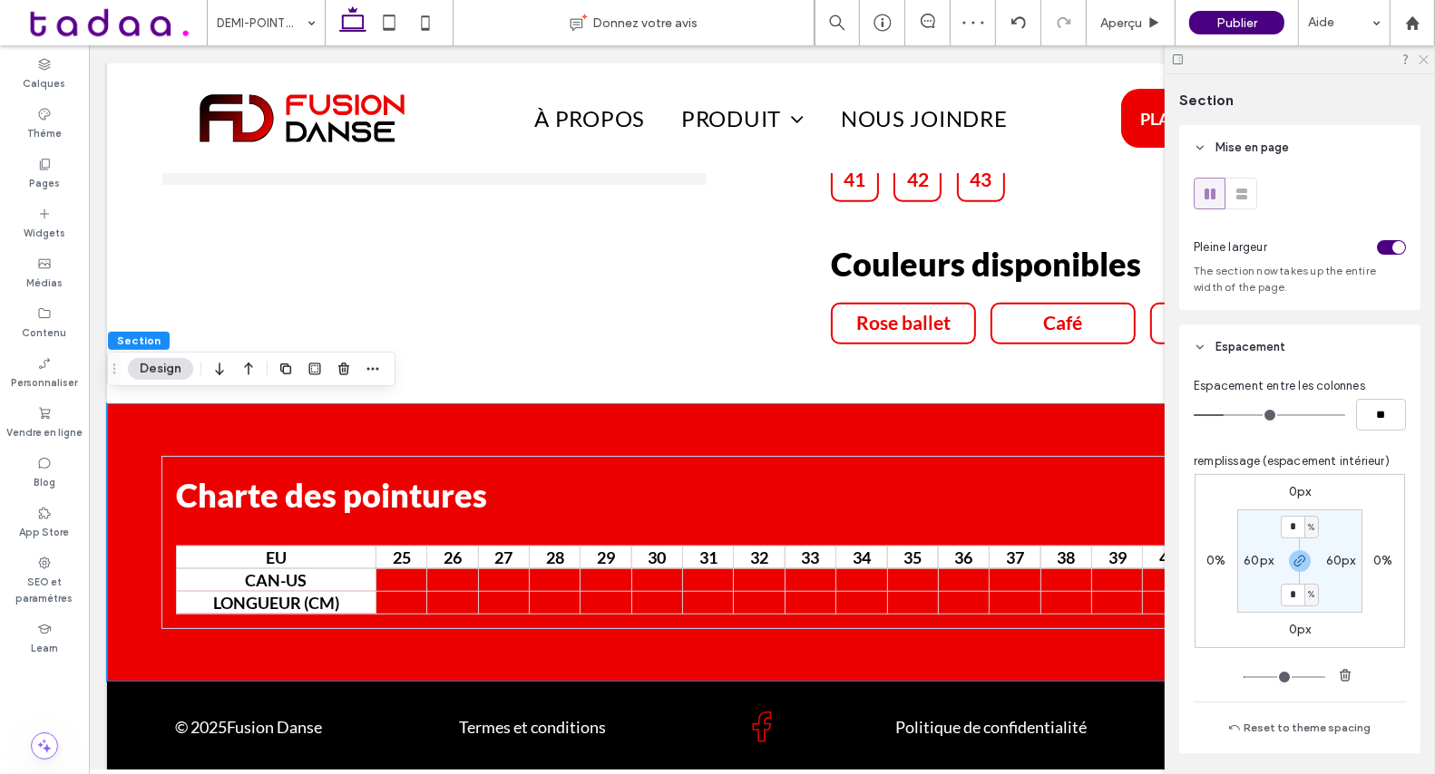
click at [1420, 60] on icon at bounding box center [1422, 59] width 12 height 12
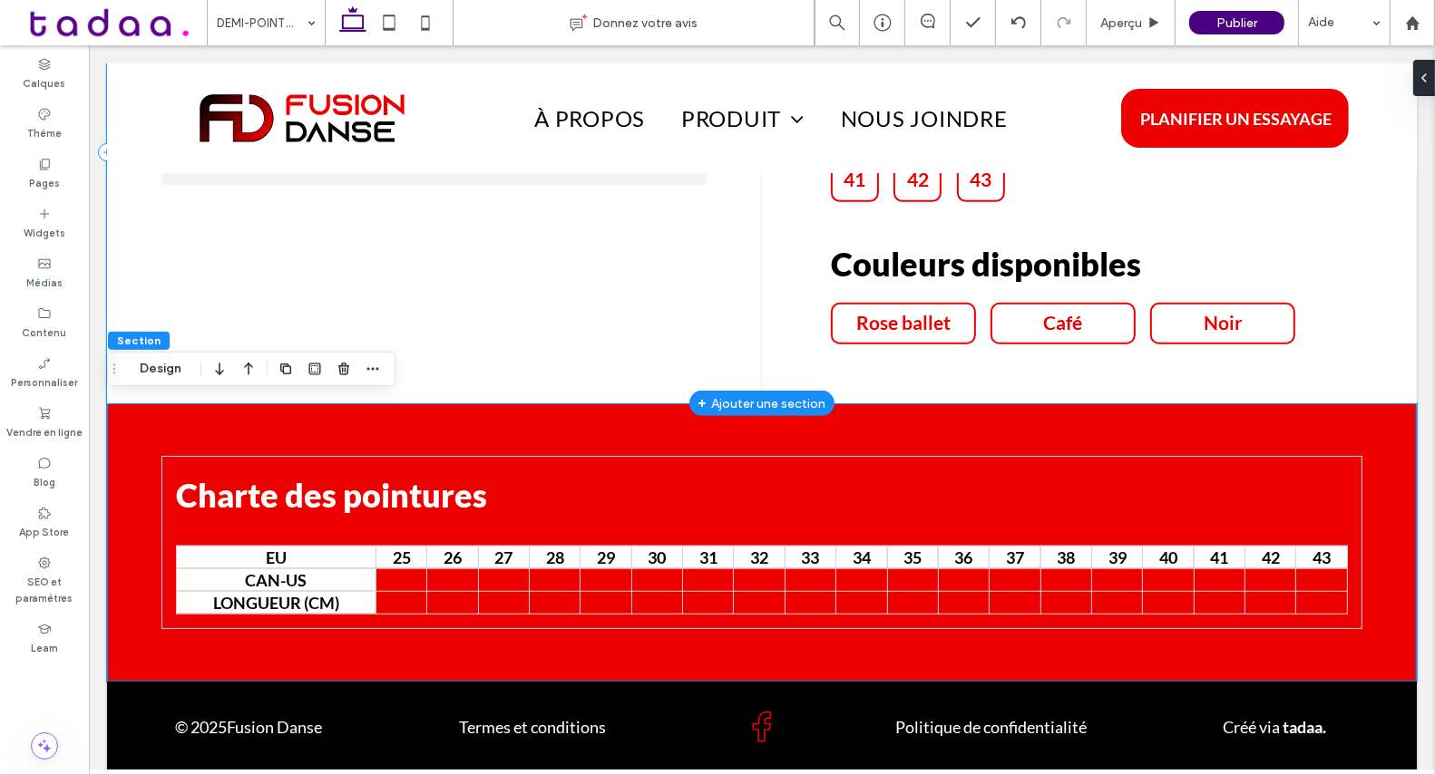
click at [711, 319] on div "Description Conçues pour accompagner chaque mouvement avec fluidité, ces demi-p…" at bounding box center [433, 152] width 655 height 502
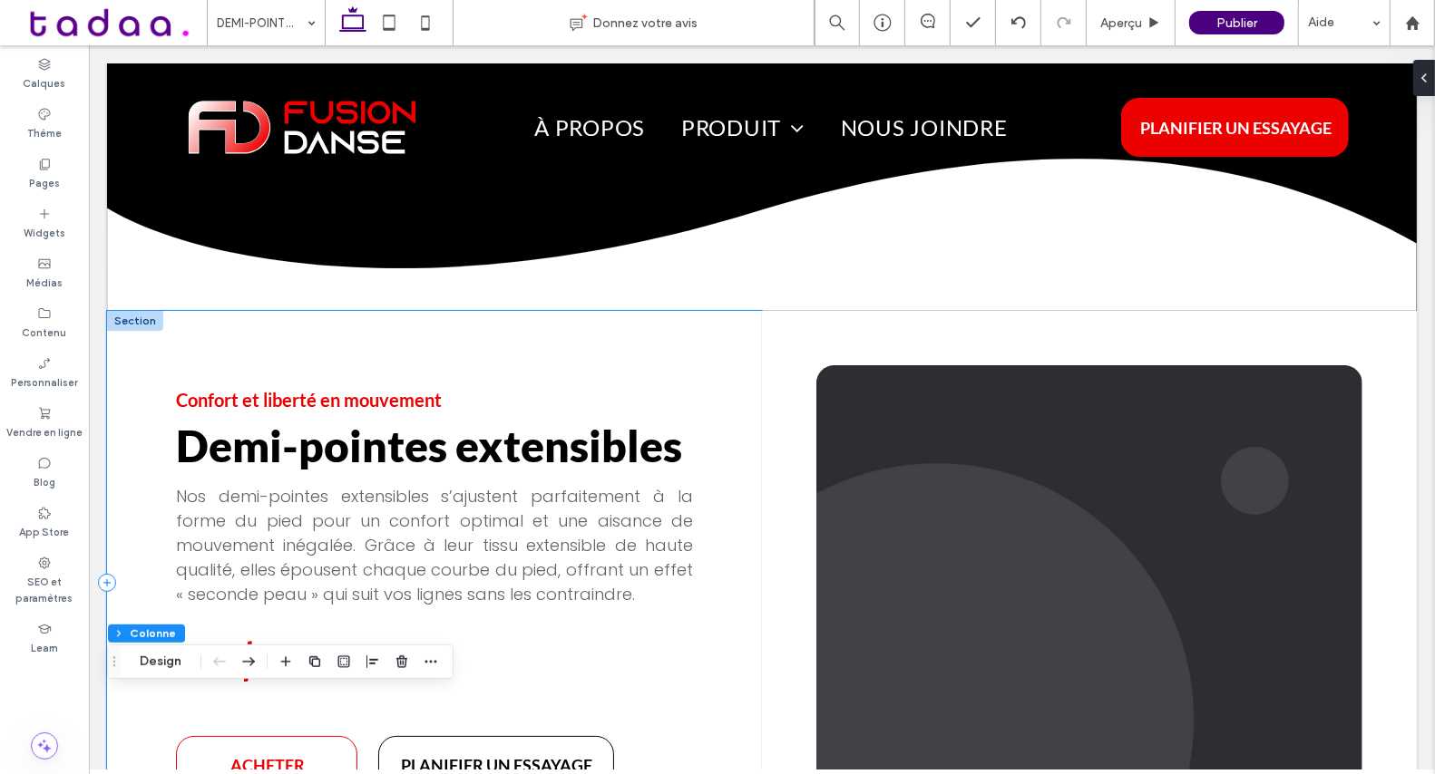
scroll to position [0, 0]
